Goal: Task Accomplishment & Management: Complete application form

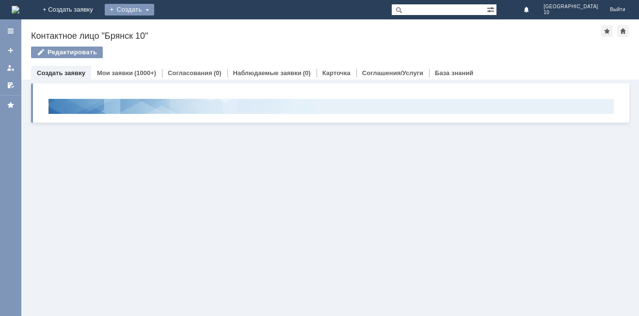
click at [154, 8] on div "Создать" at bounding box center [129, 10] width 49 height 12
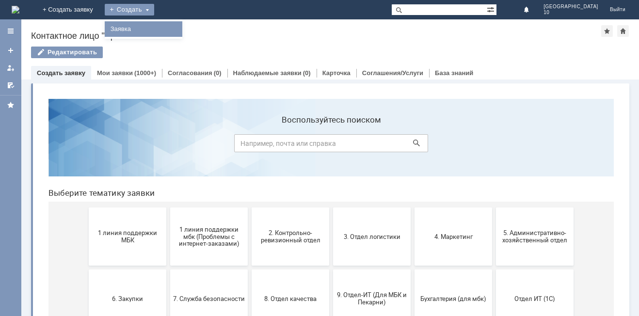
click at [182, 22] on div "Заявка" at bounding box center [144, 29] width 78 height 16
click at [154, 11] on div "Создать" at bounding box center [129, 10] width 49 height 12
click at [180, 28] on link "Заявка" at bounding box center [144, 29] width 74 height 12
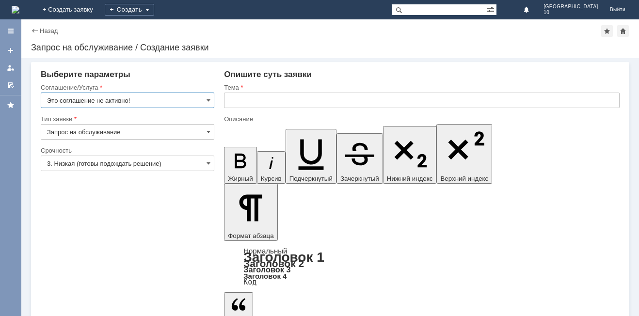
click at [205, 101] on input "Это соглашение не активно!" at bounding box center [128, 101] width 174 height 16
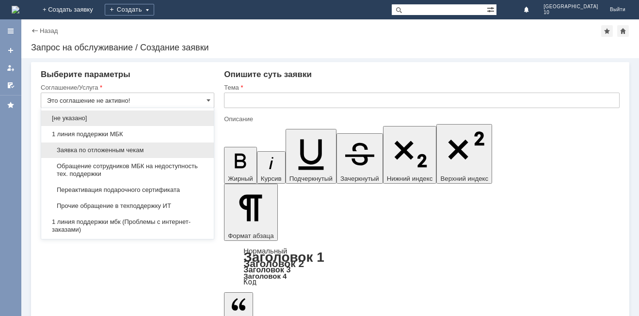
click at [101, 149] on span "Заявка по отложенным чекам" at bounding box center [127, 150] width 161 height 8
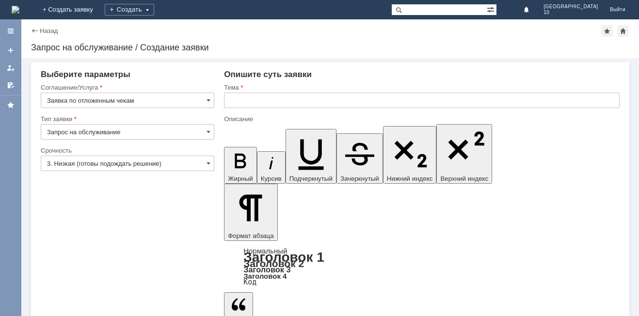
type input "Заявка по отложенным чекам"
drag, startPoint x: 207, startPoint y: 163, endPoint x: 155, endPoint y: 177, distance: 53.3
click at [206, 163] on div "3. Низкая (готовы подождать решение)" at bounding box center [128, 164] width 174 height 16
drag, startPoint x: 212, startPoint y: 161, endPoint x: 207, endPoint y: 163, distance: 5.1
click at [211, 161] on input "3. Низкая (готовы подождать решение)" at bounding box center [128, 164] width 174 height 16
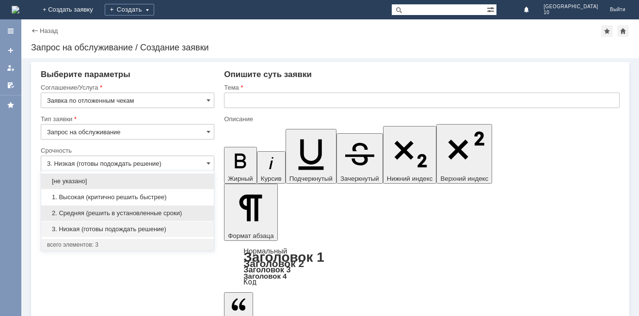
click at [119, 210] on span "2. Средняя (решить в установленные сроки)" at bounding box center [127, 213] width 161 height 8
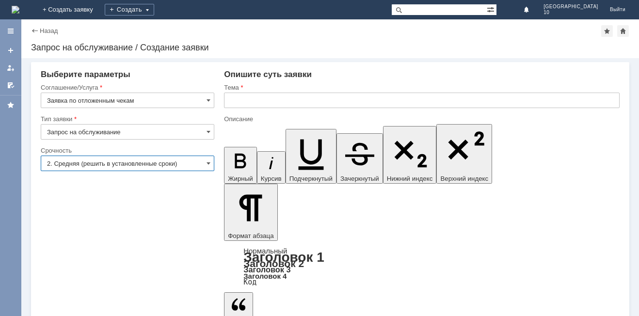
type input "2. Средняя (решить в установленные сроки)"
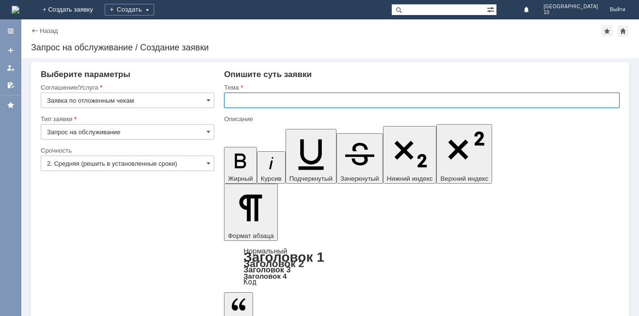
click at [241, 96] on input "text" at bounding box center [422, 101] width 396 height 16
type input "Отложенный чек Брянск 10"
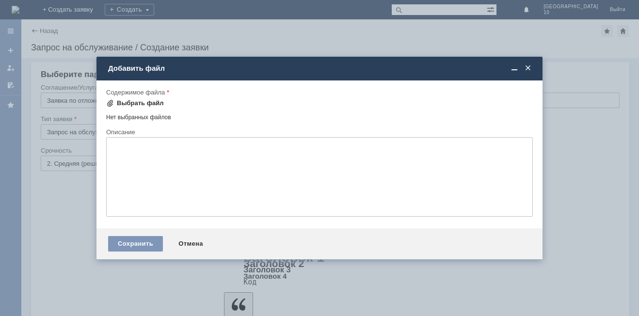
click at [150, 104] on div "Выбрать файл" at bounding box center [140, 103] width 47 height 8
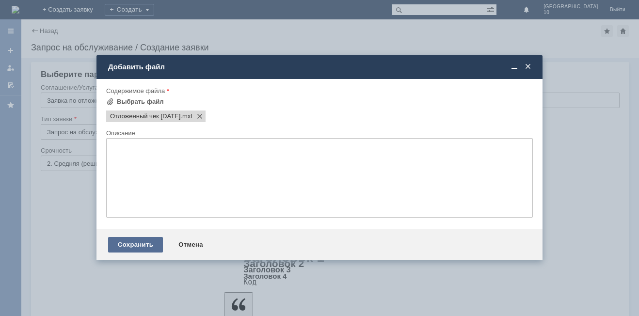
click at [134, 245] on div "Сохранить" at bounding box center [135, 245] width 55 height 16
